Goal: Book appointment/travel/reservation

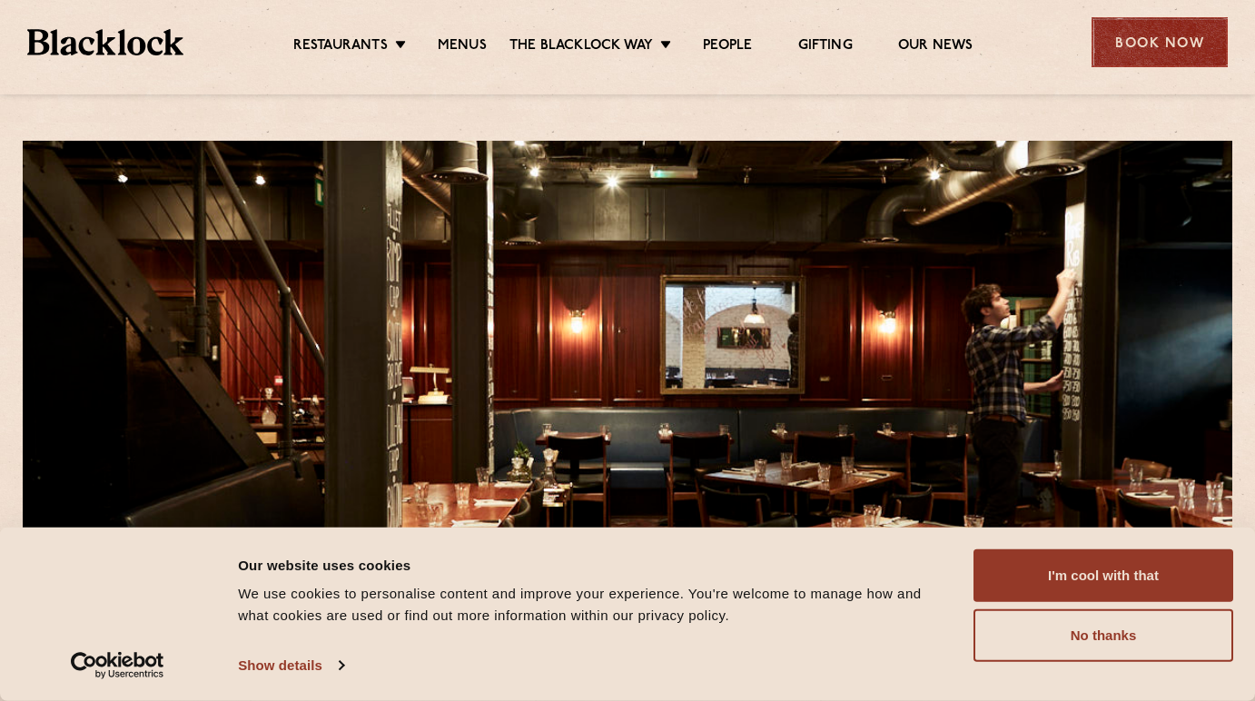
click at [1177, 49] on div "Book Now" at bounding box center [1159, 42] width 136 height 50
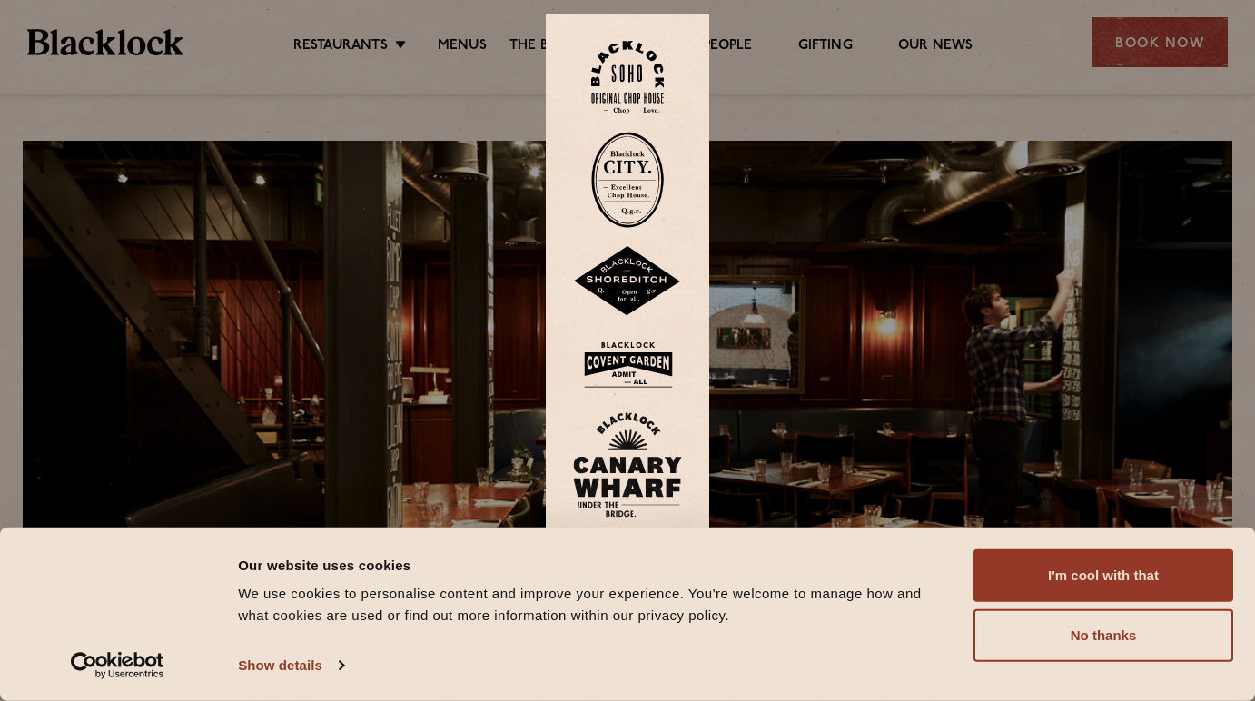
click at [646, 370] on img at bounding box center [627, 364] width 109 height 59
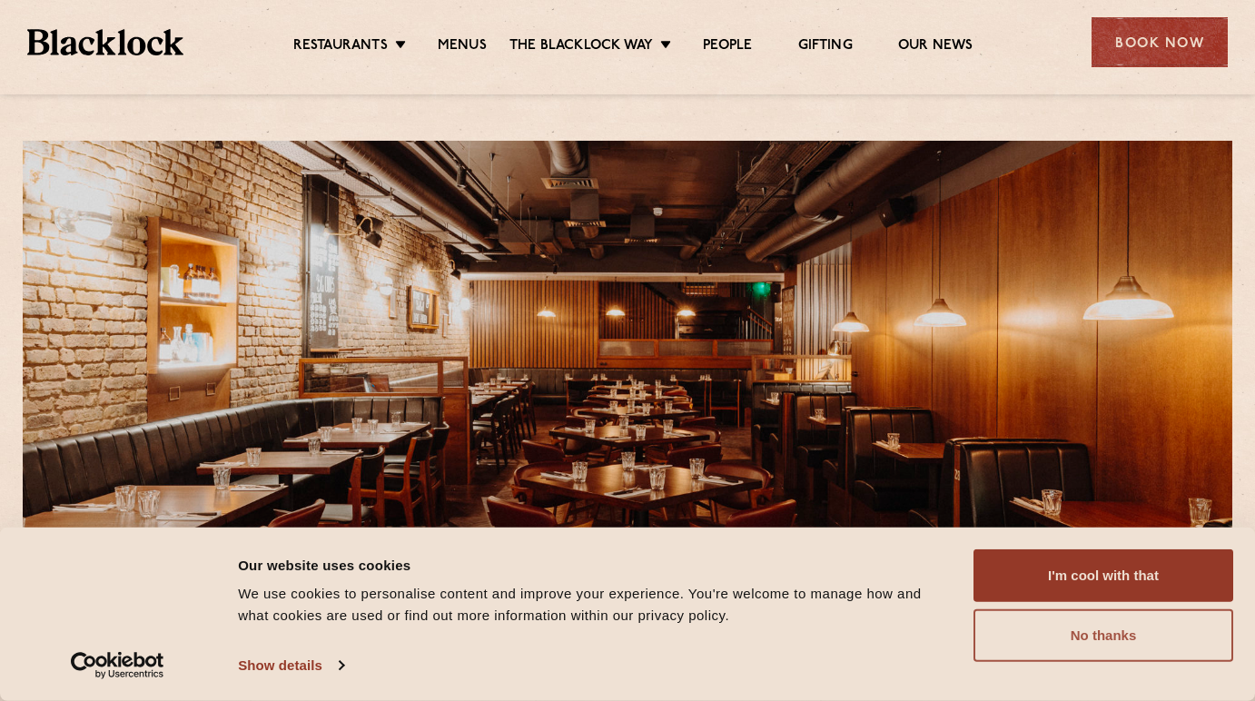
click at [1000, 623] on button "No thanks" at bounding box center [1103, 635] width 260 height 53
